Goal: Information Seeking & Learning: Learn about a topic

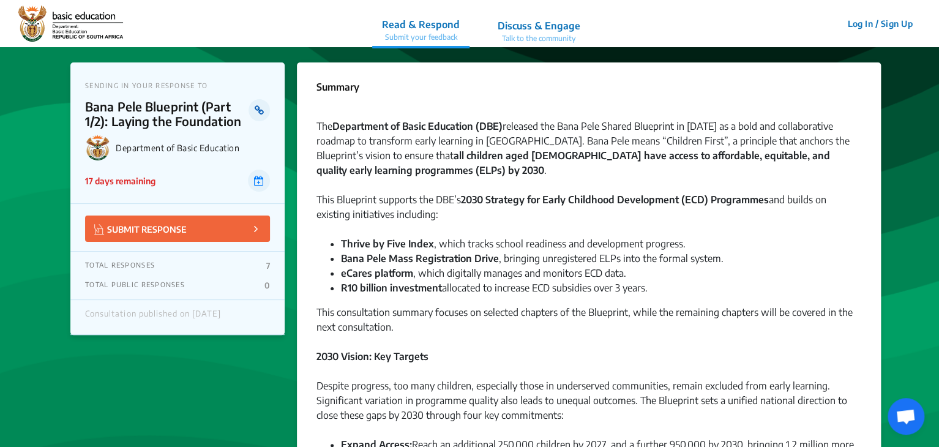
click at [263, 111] on icon at bounding box center [259, 110] width 9 height 10
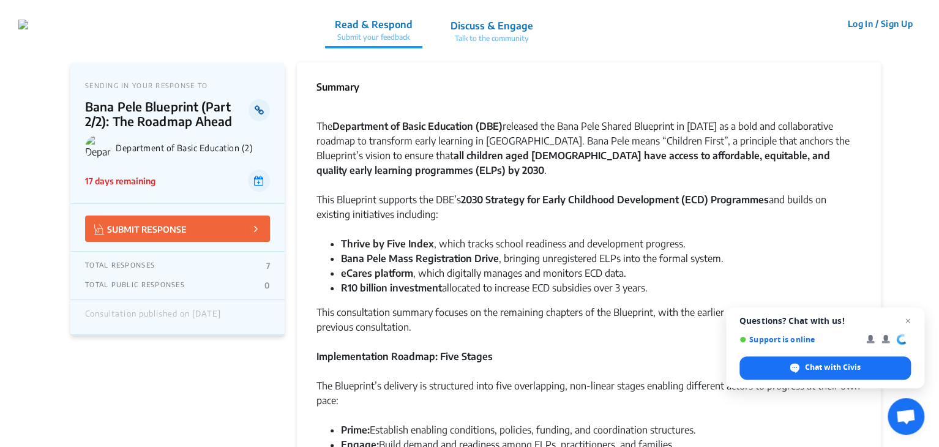
click at [255, 108] on icon at bounding box center [259, 110] width 9 height 10
click at [455, 219] on div "This Blueprint supports the DBE’s 2030 Strategy for Early Childhood Development…" at bounding box center [589, 214] width 545 height 44
click at [909, 320] on span "Close chat" at bounding box center [908, 320] width 15 height 15
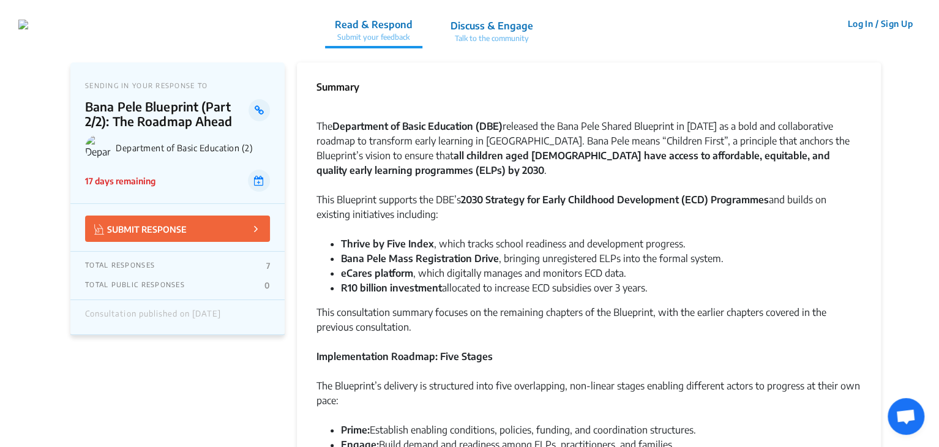
drag, startPoint x: 394, startPoint y: 91, endPoint x: 386, endPoint y: 58, distance: 34.6
click at [767, 434] on li "Prime: Establish enabling conditions, policies, funding, and coordination struc…" at bounding box center [601, 429] width 520 height 15
click at [317, 317] on div "This consultation summary focuses on the remaining chapters of the Blueprint, w…" at bounding box center [589, 327] width 545 height 44
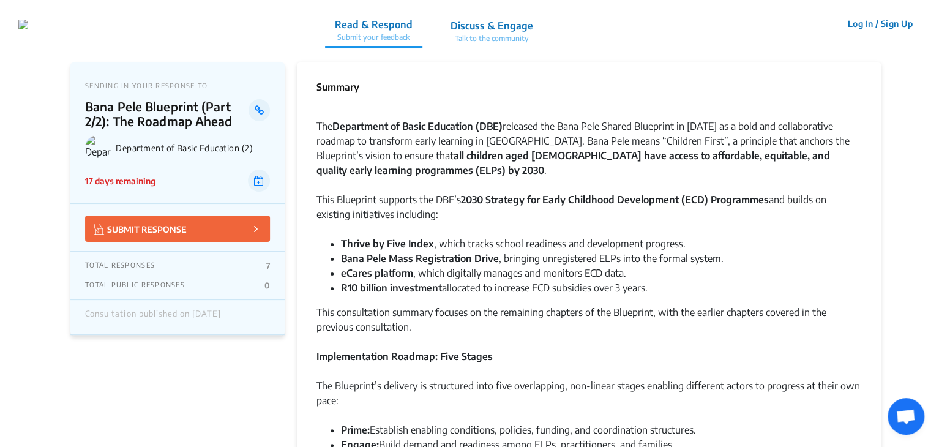
click at [678, 133] on div "The Department of Basic Education (DBE) released the Bana Pele Shared Blueprint…" at bounding box center [589, 155] width 545 height 73
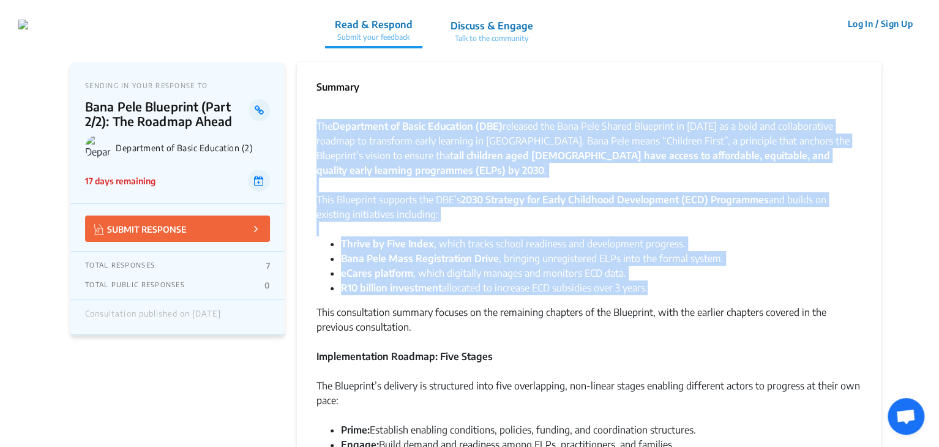
drag, startPoint x: 318, startPoint y: 128, endPoint x: 805, endPoint y: 287, distance: 512.1
copy div "The Department of Basic Education (DBE) released the Bana Pele Shared Blueprint…"
click at [253, 185] on link at bounding box center [259, 181] width 22 height 22
